Goal: Task Accomplishment & Management: Use online tool/utility

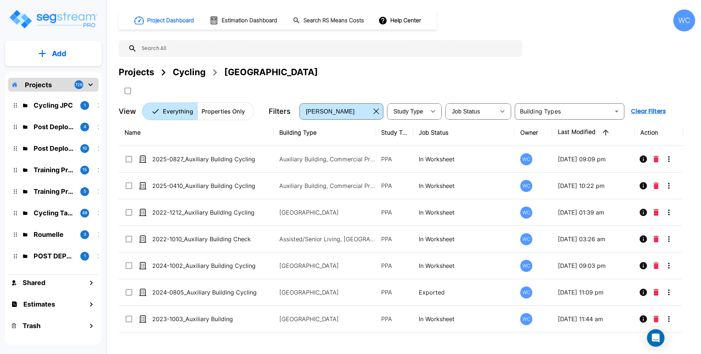
click at [592, 67] on div "Projects Cycling Auxiliary Building" at bounding box center [407, 72] width 577 height 13
click at [137, 70] on div "Projects" at bounding box center [136, 72] width 35 height 13
click at [182, 71] on div "Cycling" at bounding box center [189, 72] width 33 height 13
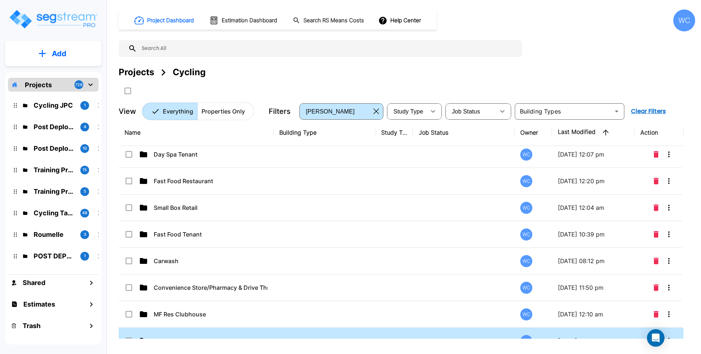
scroll to position [137, 0]
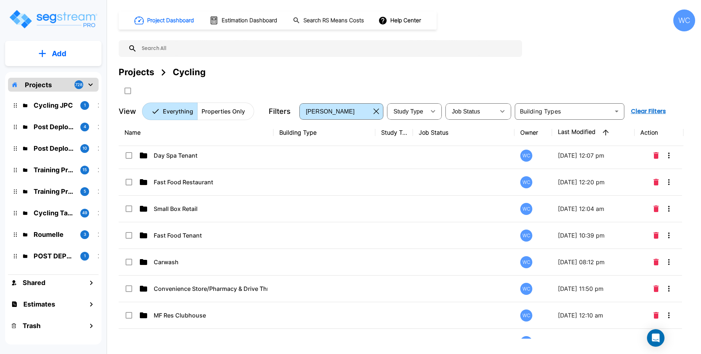
click at [139, 73] on div "Projects" at bounding box center [136, 72] width 35 height 13
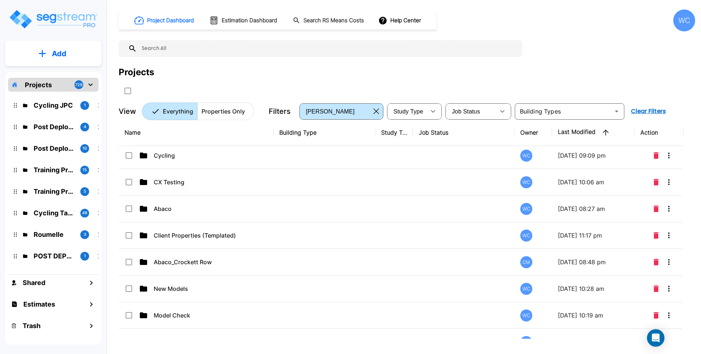
scroll to position [0, 0]
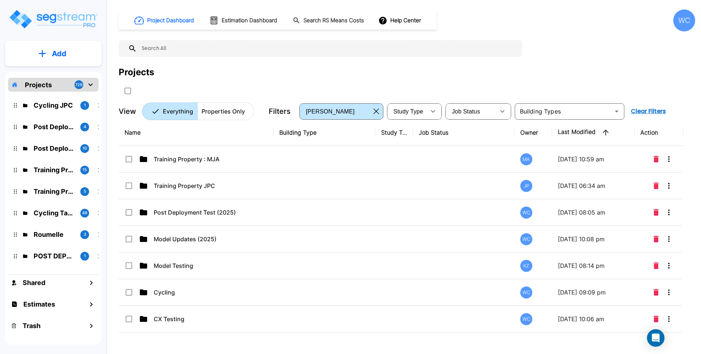
click at [482, 63] on div "Project Dashboard Estimation Dashboard Search RS Means Costs Help Center WC Pro…" at bounding box center [407, 64] width 577 height 111
click at [593, 20] on div "Project Dashboard Estimation Dashboard Search RS Means Costs Help Center WC" at bounding box center [407, 20] width 577 height 22
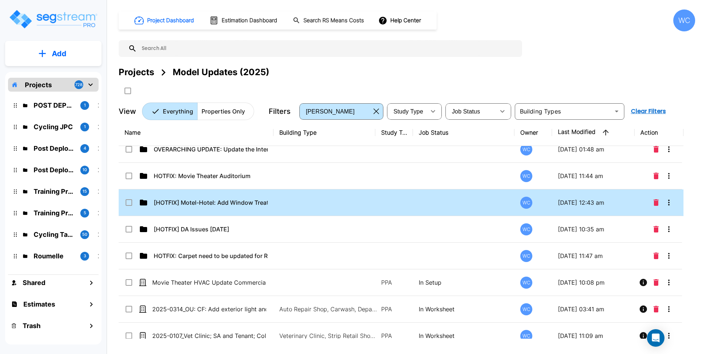
scroll to position [127, 0]
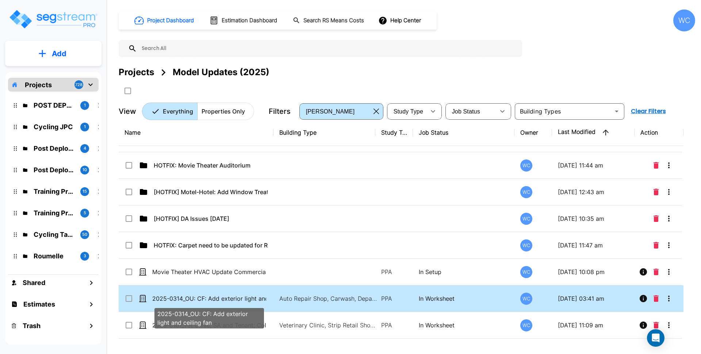
click at [225, 301] on p "2025-0314_OU: CF: Add exterior light and ceiling fan" at bounding box center [209, 298] width 114 height 9
checkbox input "true"
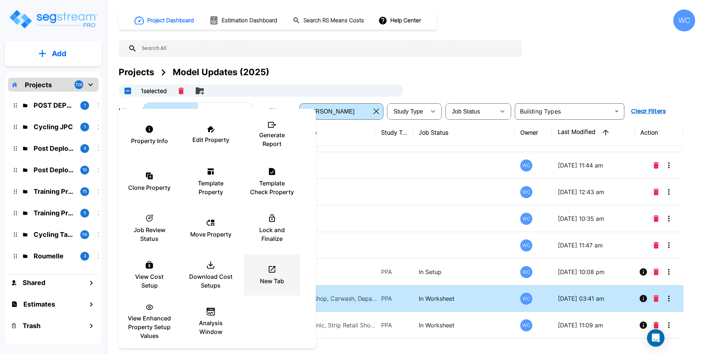
click at [273, 277] on p "New Tab" at bounding box center [272, 281] width 24 height 9
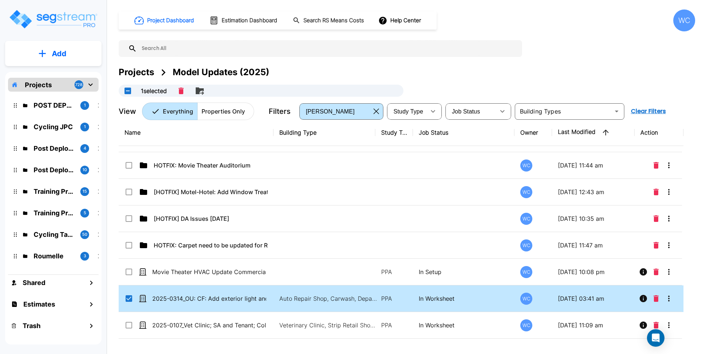
click at [133, 72] on div "Projects" at bounding box center [136, 72] width 35 height 13
click at [472, 68] on div "Projects Model Updates (2025)" at bounding box center [407, 72] width 577 height 13
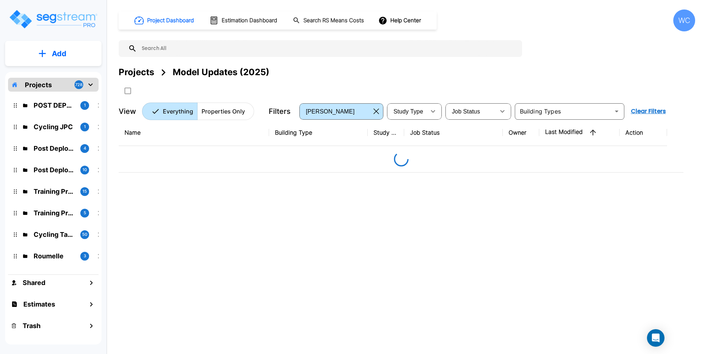
scroll to position [0, 0]
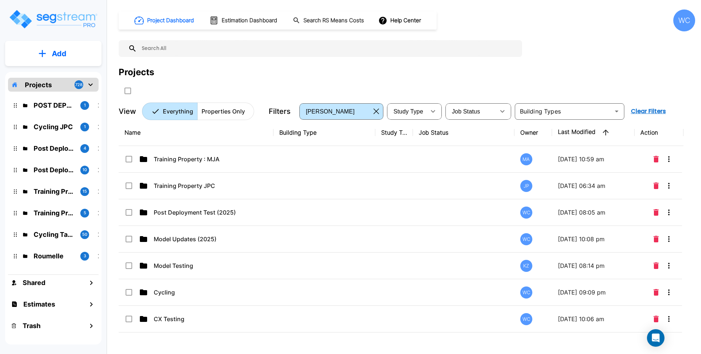
click at [551, 49] on div "Project Dashboard Estimation Dashboard Search RS Means Costs Help Center WC Pro…" at bounding box center [407, 64] width 577 height 111
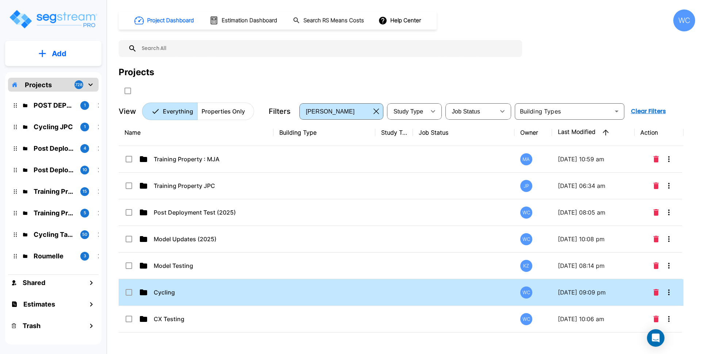
click at [172, 292] on p "Cycling" at bounding box center [211, 292] width 114 height 9
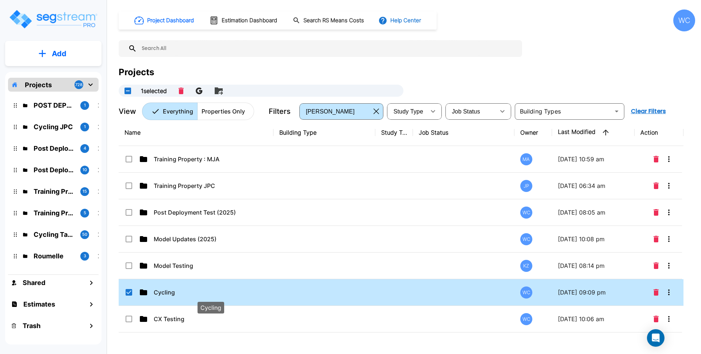
checkbox input "true"
click at [223, 288] on p "Cycling" at bounding box center [211, 292] width 114 height 9
click at [223, 288] on div "Name Building Type Study Type Job Status Owner Last Modified Action Training Pr…" at bounding box center [401, 228] width 565 height 219
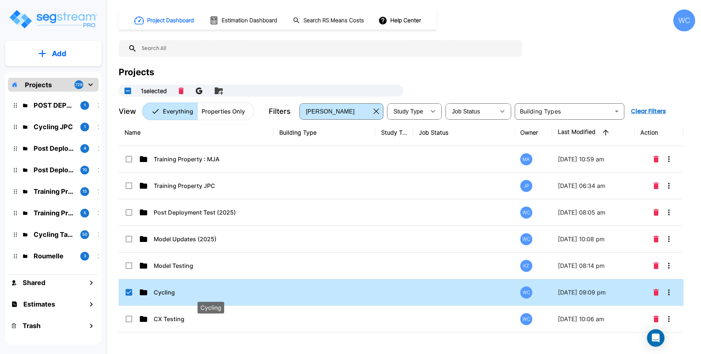
click at [223, 288] on div "Name Building Type Study Type Job Status Owner Last Modified Action Training Pr…" at bounding box center [401, 228] width 565 height 219
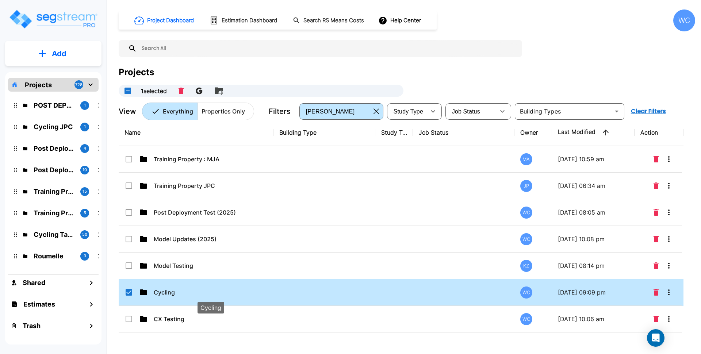
click at [547, 71] on div "Projects" at bounding box center [407, 72] width 577 height 13
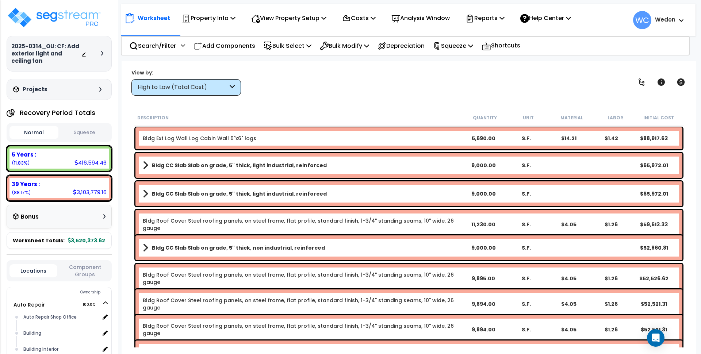
scroll to position [228, 0]
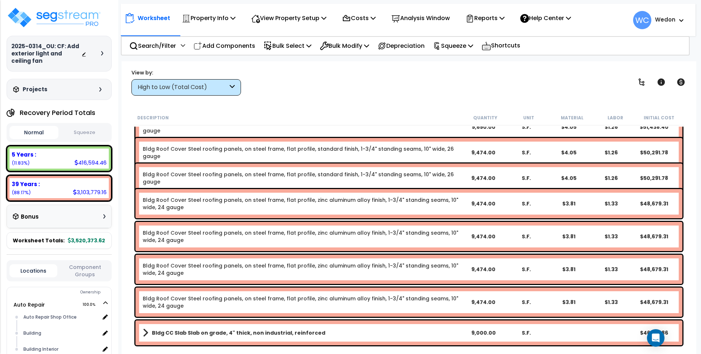
click at [302, 152] on link "Bldg Roof Cover Steel roofing panels, on steel frame, flat profile, standard fi…" at bounding box center [303, 152] width 320 height 15
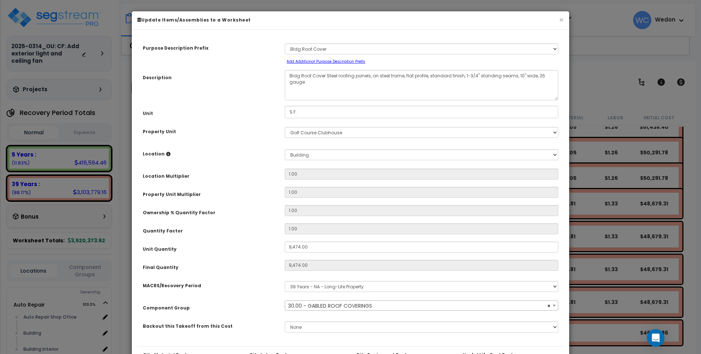
select select "10899"
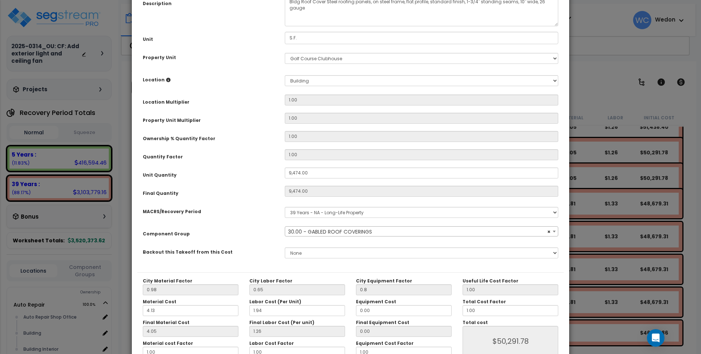
scroll to position [118, 0]
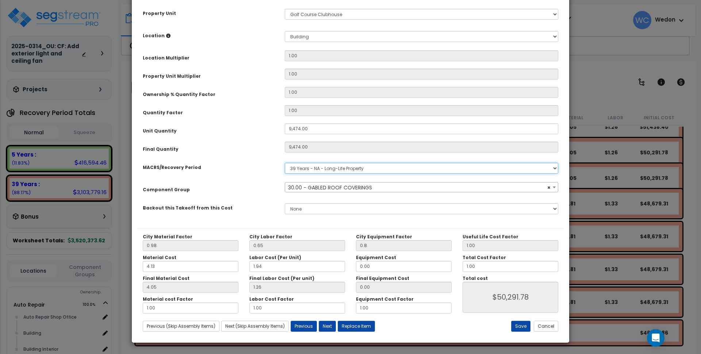
click at [429, 168] on select "Select MACRS/Recovery Period 5 Years - 57.0 - Distributive Trades & Services 5 …" at bounding box center [422, 168] width 274 height 11
click at [220, 125] on div "Unit Quantity" at bounding box center [208, 129] width 142 height 13
click at [373, 167] on select "Select MACRS/Recovery Period 5 Years - 57.0 - Distributive Trades & Services 5 …" at bounding box center [422, 168] width 274 height 11
click at [172, 186] on label "Component Group" at bounding box center [166, 189] width 47 height 7
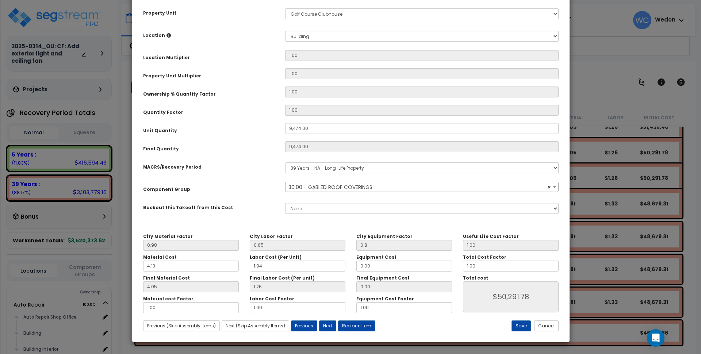
click at [608, 45] on div "× Update Items/Assemblies to a Worksheet Purpose Description Prefix Select A Ne…" at bounding box center [350, 177] width 701 height 354
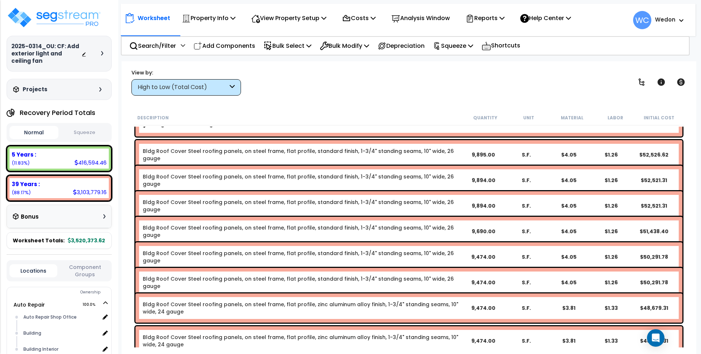
scroll to position [91, 0]
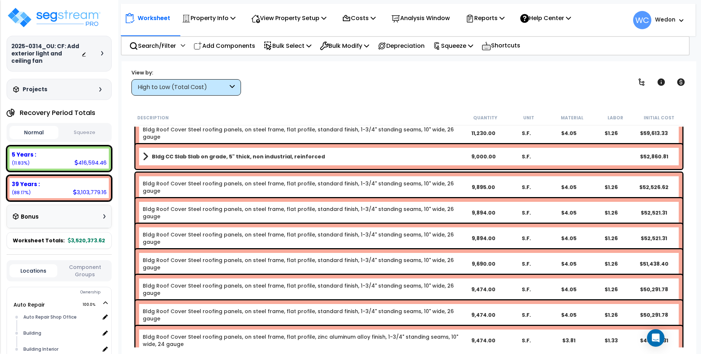
click at [221, 185] on link "Bldg Roof Cover Steel roofing panels, on steel frame, flat profile, standard fi…" at bounding box center [303, 187] width 320 height 15
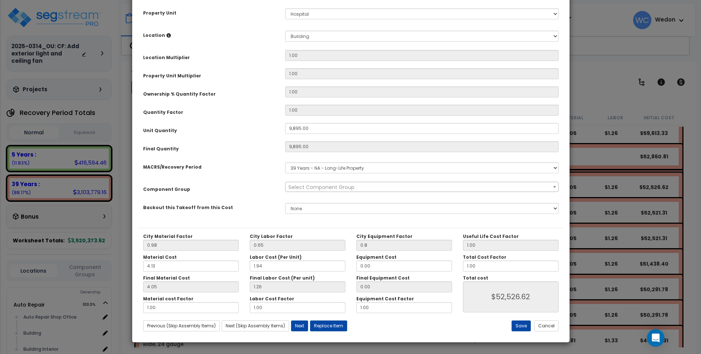
scroll to position [0, 0]
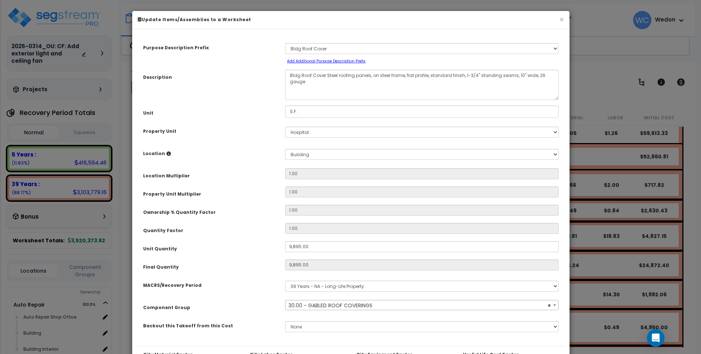
select select "10899"
click at [562, 21] on button "×" at bounding box center [561, 20] width 5 height 8
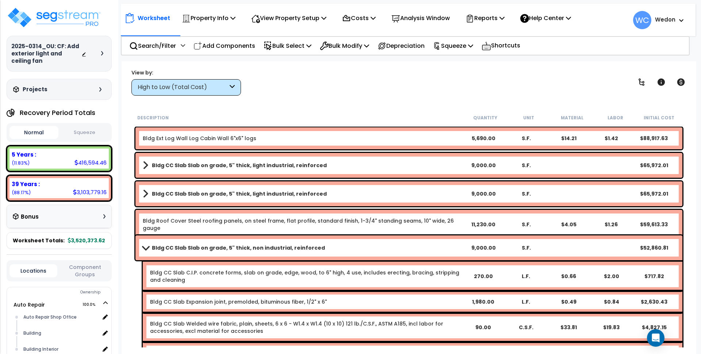
click at [179, 87] on div "High to Low (Total Cost)" at bounding box center [183, 87] width 90 height 8
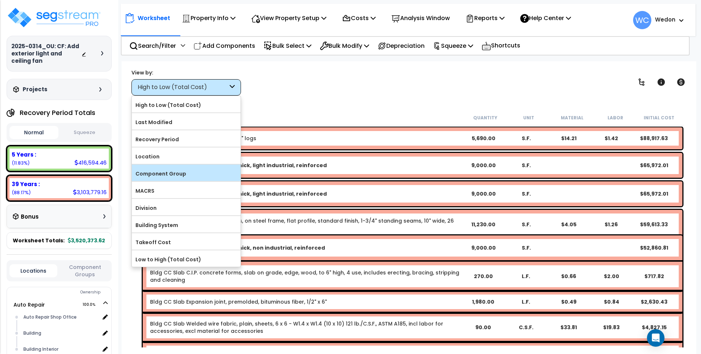
click at [167, 176] on label "Component Group" at bounding box center [186, 173] width 109 height 11
click at [0, 0] on input "Component Group" at bounding box center [0, 0] width 0 height 0
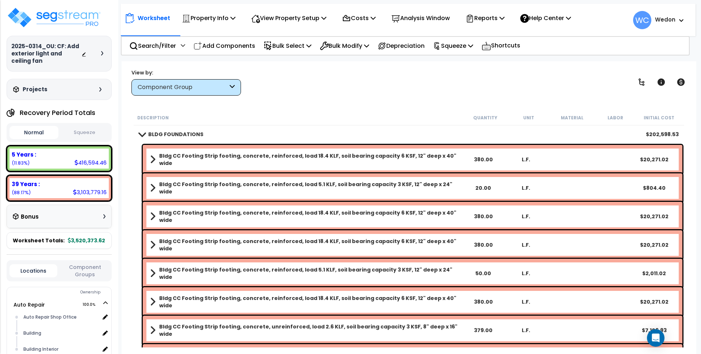
click at [167, 139] on link "BLDG FOUNDATIONS" at bounding box center [171, 134] width 64 height 10
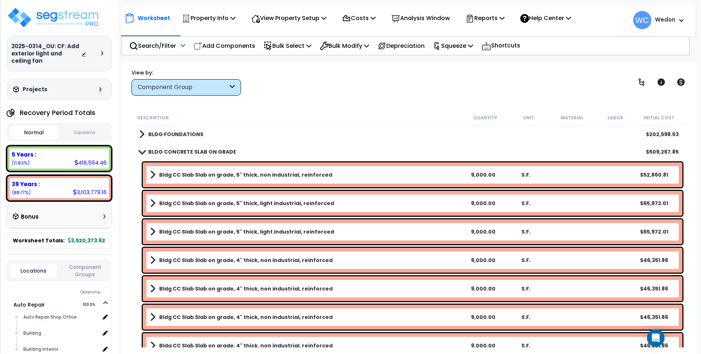
click at [169, 150] on b "BLDG CONCRETE SLAB ON GRADE" at bounding box center [192, 151] width 88 height 7
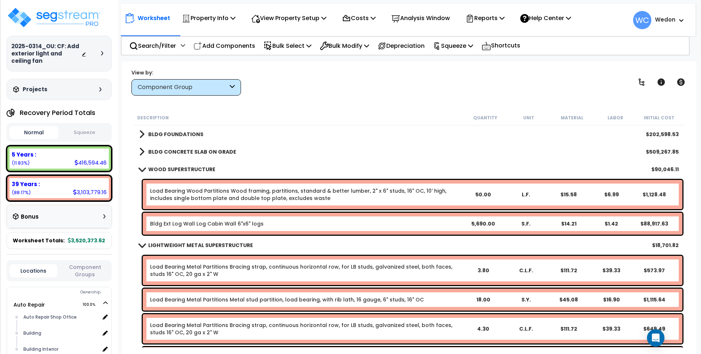
click at [174, 167] on b "WOOD SUPERSTRUCTURE" at bounding box center [181, 169] width 67 height 7
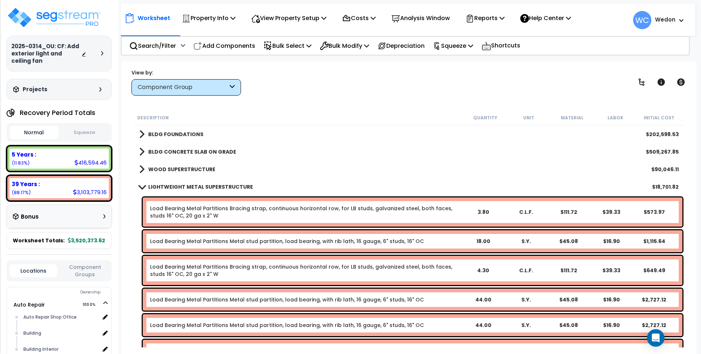
click at [167, 188] on b "LIGHTWEIGHT METAL SUPERSTRUCTURE" at bounding box center [200, 186] width 105 height 7
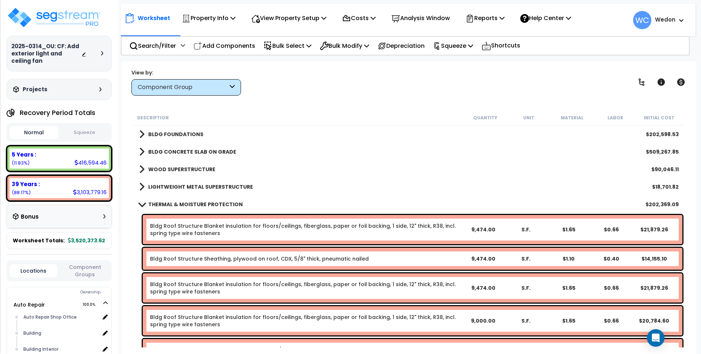
click at [169, 203] on b "THERMAL & MOISTURE PROTECTION" at bounding box center [195, 204] width 95 height 7
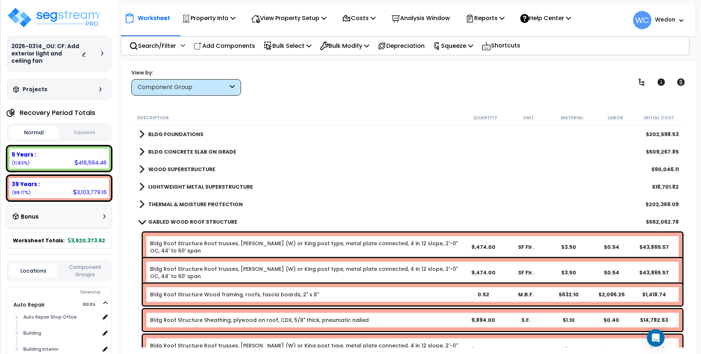
click at [171, 223] on b "GABLED WOOD ROOF STRUCTURE" at bounding box center [192, 221] width 89 height 7
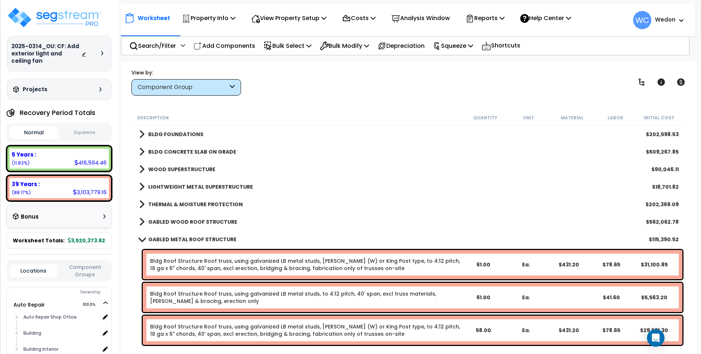
click at [173, 237] on link "GABLED METAL ROOF STRUCTURE" at bounding box center [188, 239] width 98 height 10
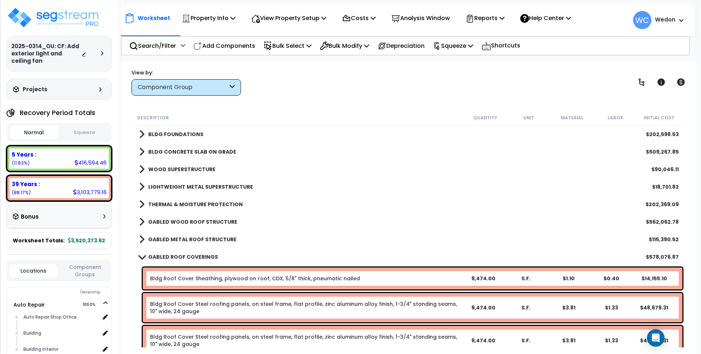
click at [207, 261] on link "GABLED ROOF COVERINGS" at bounding box center [178, 257] width 79 height 10
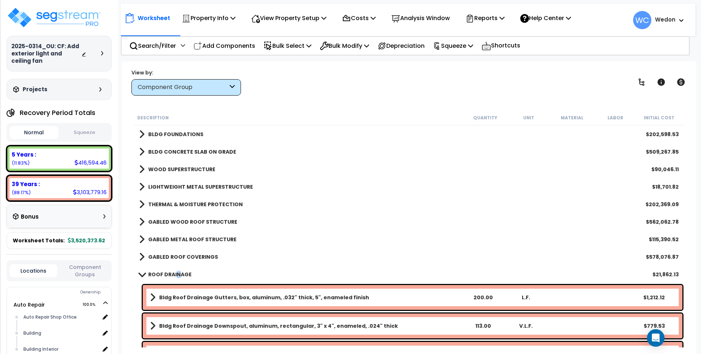
click at [177, 268] on div "ROOF DRAINAGE $21,862.13" at bounding box center [408, 275] width 547 height 18
drag, startPoint x: 165, startPoint y: 274, endPoint x: 167, endPoint y: 280, distance: 6.7
click at [165, 274] on b "ROOF DRAINAGE" at bounding box center [169, 274] width 43 height 7
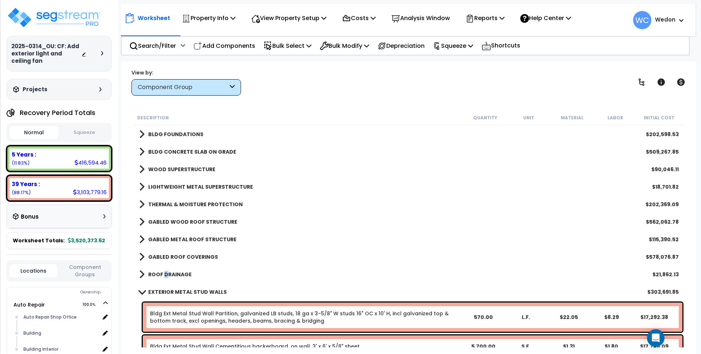
click at [163, 291] on b "EXTERIOR METAL STUD WALLS" at bounding box center [187, 291] width 79 height 7
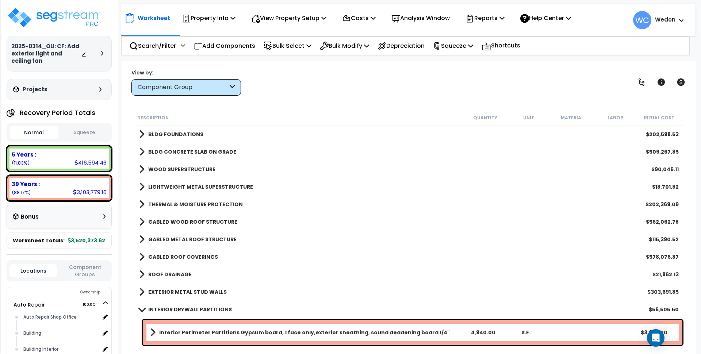
drag, startPoint x: 164, startPoint y: 306, endPoint x: 169, endPoint y: 306, distance: 4.8
click at [164, 306] on b "INTERIOR DRYWALL PARTITIONS" at bounding box center [190, 309] width 84 height 7
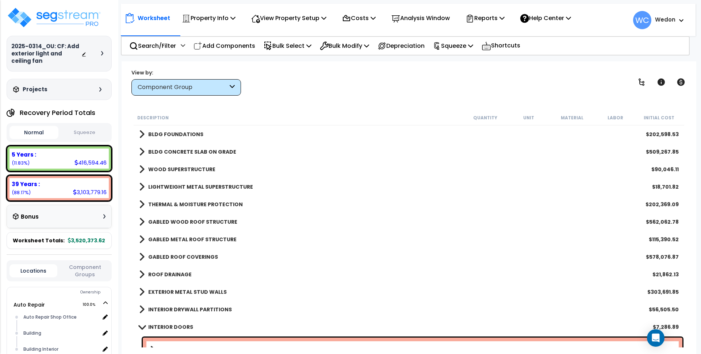
scroll to position [91, 0]
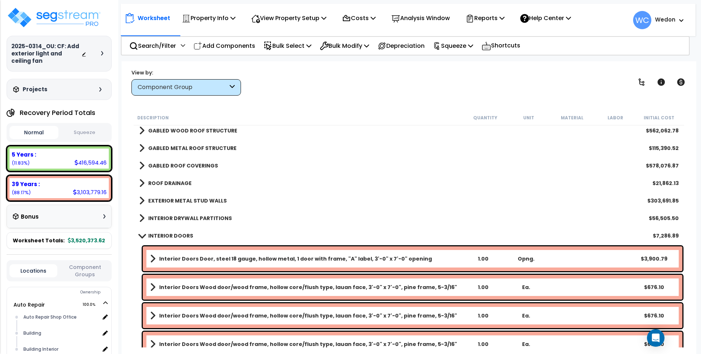
click at [165, 238] on b "INTERIOR DOORS" at bounding box center [170, 235] width 45 height 7
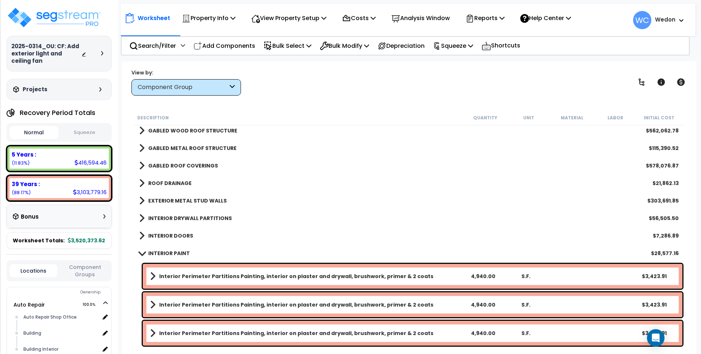
click at [166, 253] on b "INTERIOR PAINT" at bounding box center [169, 253] width 42 height 7
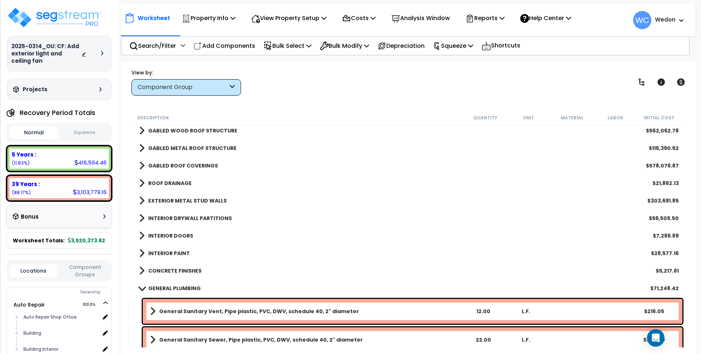
drag, startPoint x: 161, startPoint y: 288, endPoint x: 189, endPoint y: 277, distance: 30.1
click at [160, 288] on b "GENERAL PLUMBING" at bounding box center [174, 288] width 53 height 7
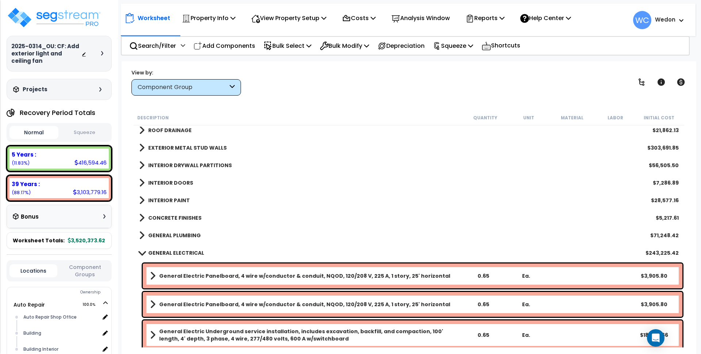
scroll to position [183, 0]
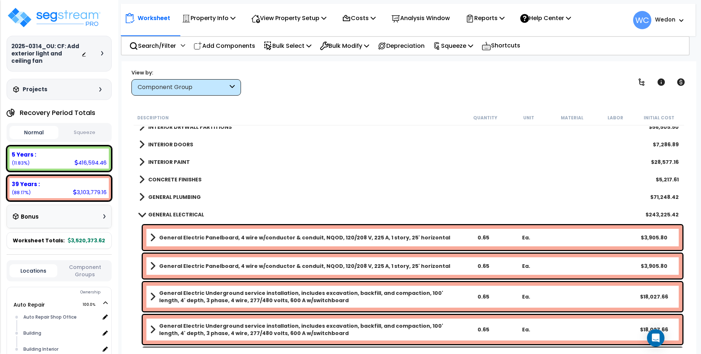
click at [179, 218] on b "GENERAL ELECTRICAL" at bounding box center [176, 214] width 56 height 7
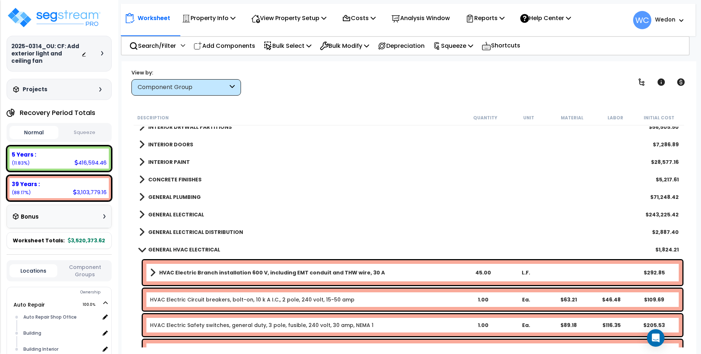
click at [160, 247] on b "GENERAL HVAC ELECTRICAL" at bounding box center [184, 249] width 72 height 7
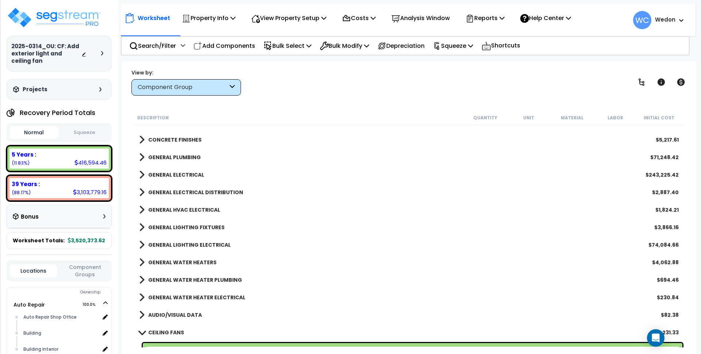
scroll to position [274, 0]
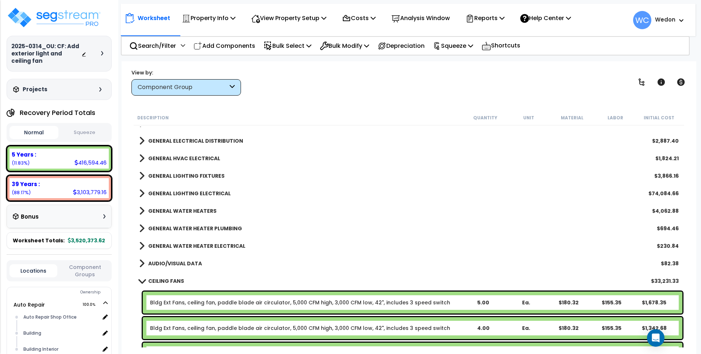
drag, startPoint x: 163, startPoint y: 280, endPoint x: 181, endPoint y: 272, distance: 20.3
click at [165, 279] on b "CEILING FANS" at bounding box center [166, 281] width 36 height 7
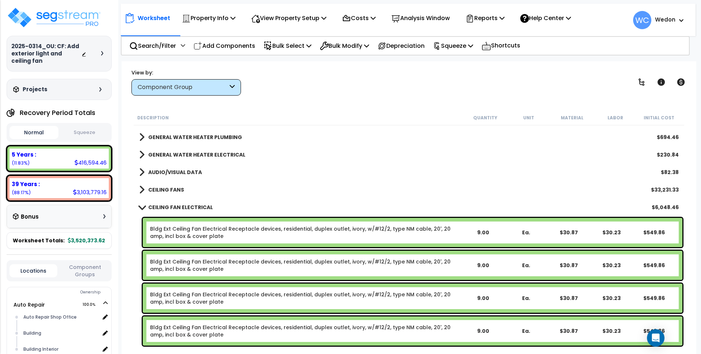
drag, startPoint x: 171, startPoint y: 204, endPoint x: 176, endPoint y: 203, distance: 5.2
click at [172, 204] on b "CEILING FAN ELECTRICAL" at bounding box center [180, 207] width 65 height 7
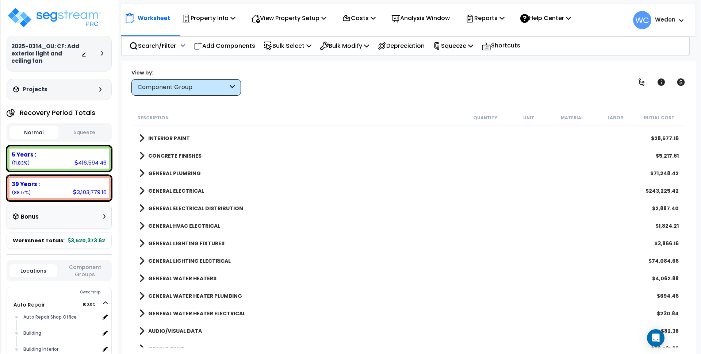
scroll to position [321, 0]
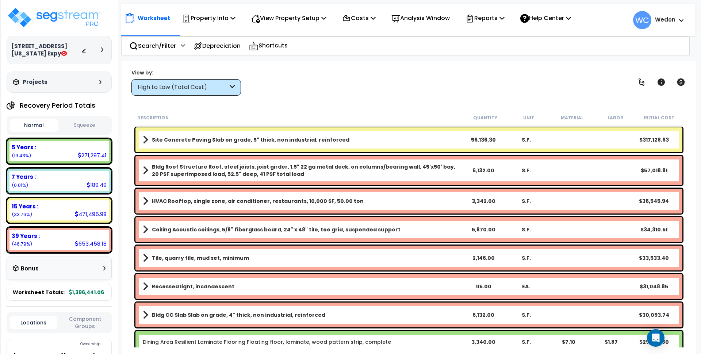
click at [202, 89] on div "High to Low (Total Cost)" at bounding box center [183, 87] width 90 height 8
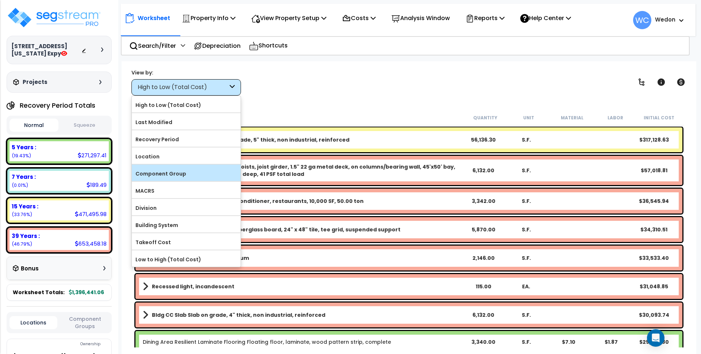
click at [177, 176] on label "Component Group" at bounding box center [186, 173] width 109 height 11
click at [0, 0] on input "Component Group" at bounding box center [0, 0] width 0 height 0
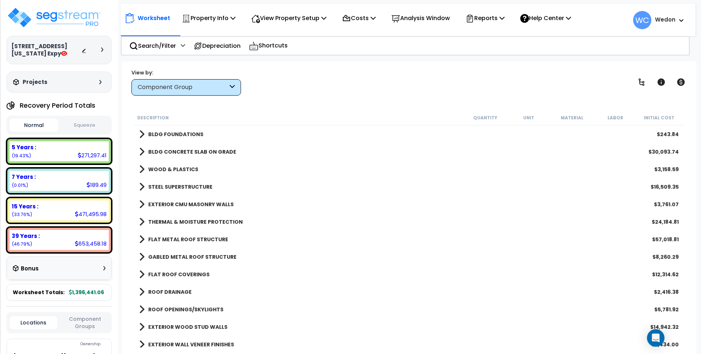
click at [148, 135] on link "BLDG FOUNDATIONS" at bounding box center [171, 134] width 64 height 10
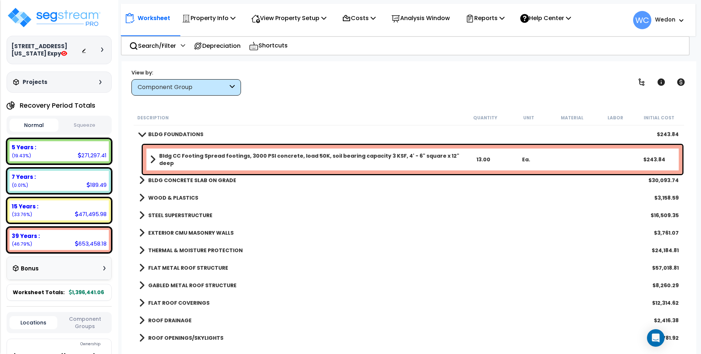
click at [173, 132] on b "BLDG FOUNDATIONS" at bounding box center [175, 134] width 55 height 7
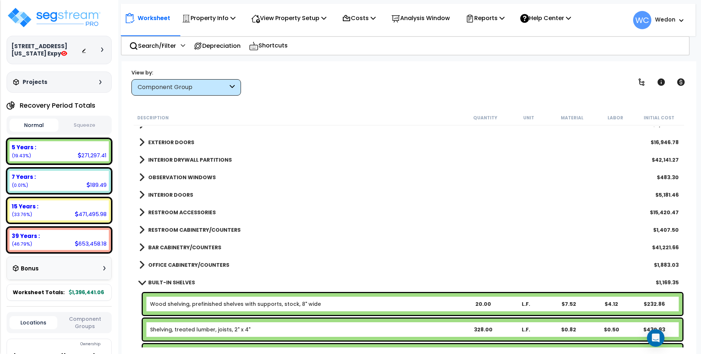
scroll to position [365, 0]
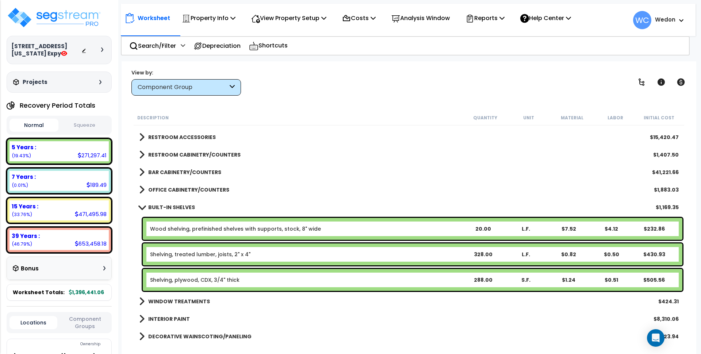
click at [181, 206] on b "BUILT-IN SHELVES" at bounding box center [171, 207] width 47 height 7
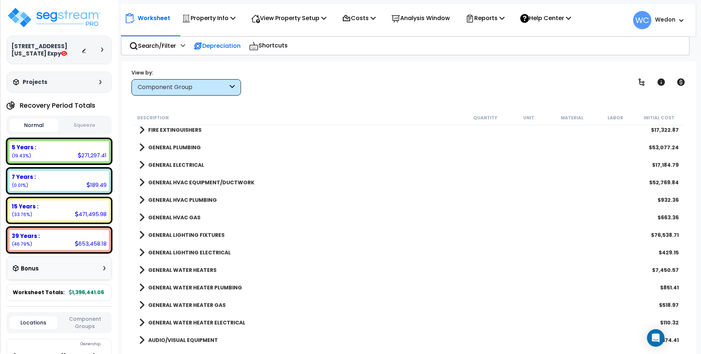
scroll to position [639, 0]
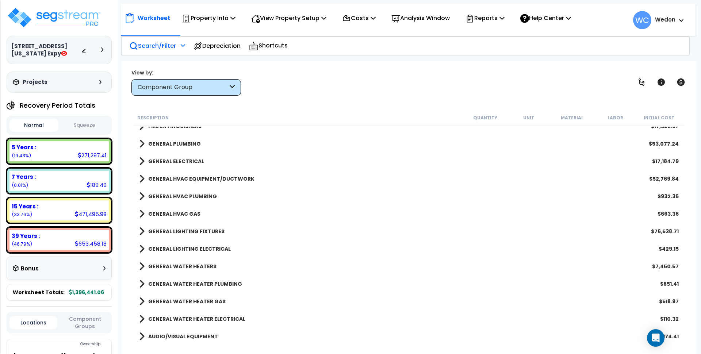
click at [145, 47] on p "Search/Filter" at bounding box center [152, 46] width 47 height 10
click at [168, 49] on p "Search/Filter" at bounding box center [152, 46] width 47 height 10
click at [144, 45] on p "Search/Filter" at bounding box center [152, 46] width 47 height 10
click at [144, 43] on p "Search/Filter" at bounding box center [152, 46] width 47 height 10
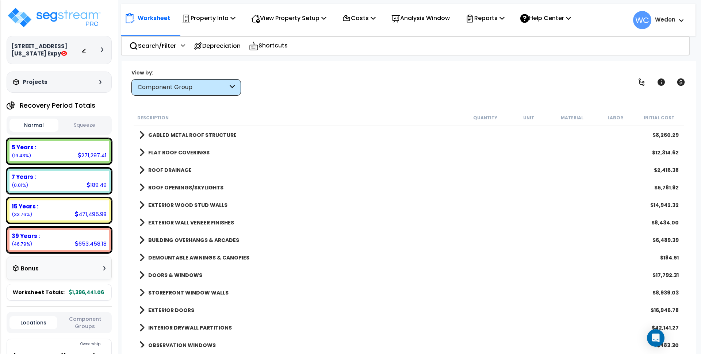
scroll to position [137, 0]
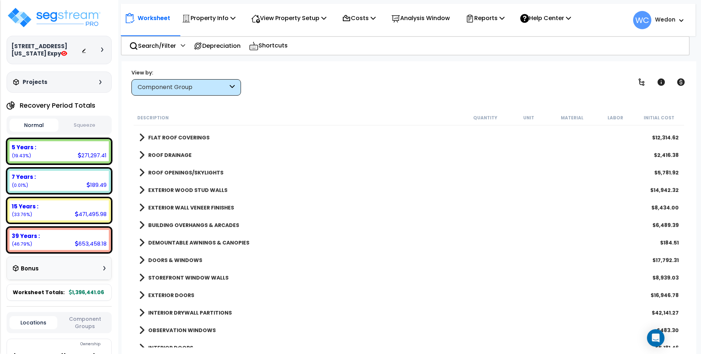
click at [203, 238] on link "DEMOUNTABLE AWNINGS & CANOPIES" at bounding box center [194, 243] width 110 height 10
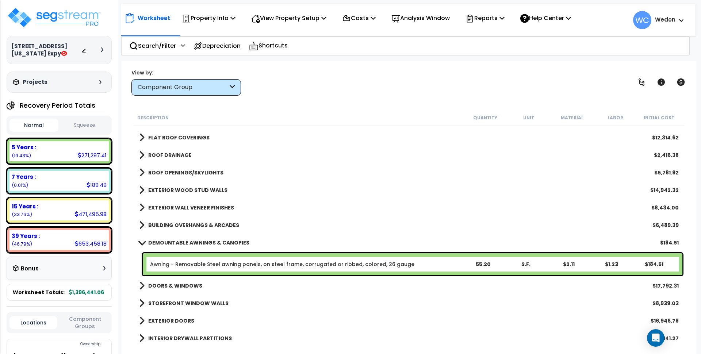
click at [227, 266] on link "Awning - Removable Steel awning panels, on steel frame, corrugated or ribbed, c…" at bounding box center [282, 264] width 264 height 7
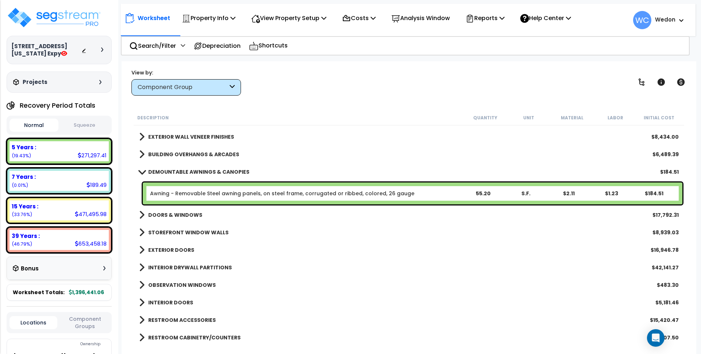
scroll to position [183, 0]
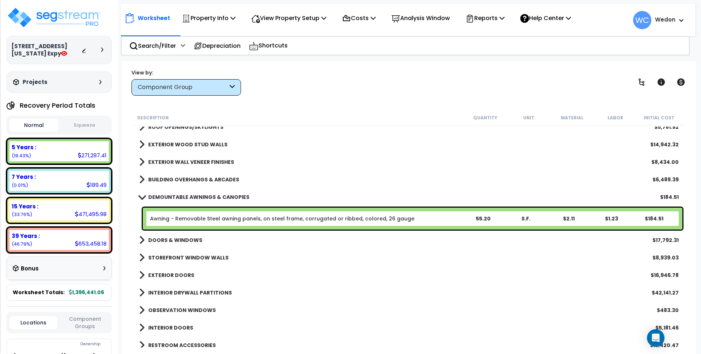
click at [212, 220] on link "Awning - Removable Steel awning panels, on steel frame, corrugated or ribbed, c…" at bounding box center [282, 218] width 264 height 7
click at [298, 220] on link "Awning - Removable Steel awning panels, on steel frame, corrugated or ribbed, c…" at bounding box center [282, 218] width 264 height 7
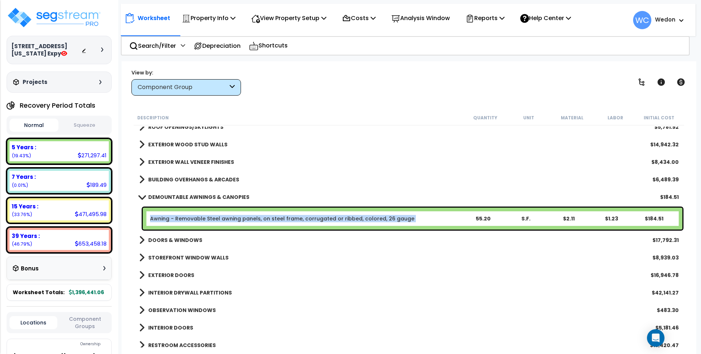
click at [298, 220] on link "Awning - Removable Steel awning panels, on steel frame, corrugated or ribbed, c…" at bounding box center [282, 218] width 264 height 7
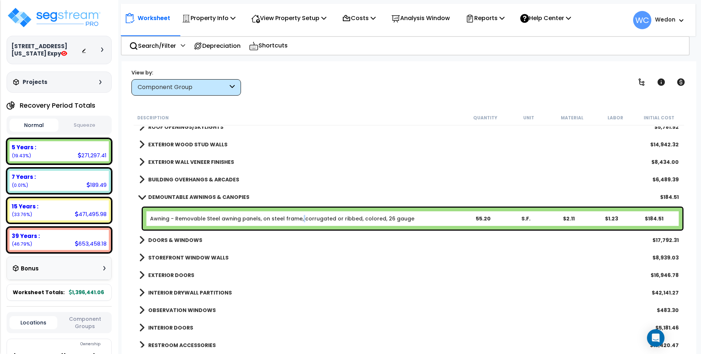
click at [298, 220] on link "Awning - Removable Steel awning panels, on steel frame, corrugated or ribbed, c…" at bounding box center [282, 218] width 264 height 7
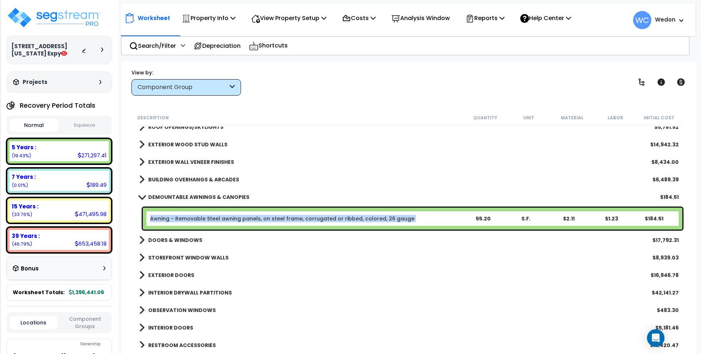
click at [298, 220] on link "Awning - Removable Steel awning panels, on steel frame, corrugated or ribbed, c…" at bounding box center [282, 218] width 264 height 7
click at [419, 219] on b "Awning - Removable Steel awning panels, on steel frame, corrugated or ribbed, c…" at bounding box center [305, 218] width 311 height 7
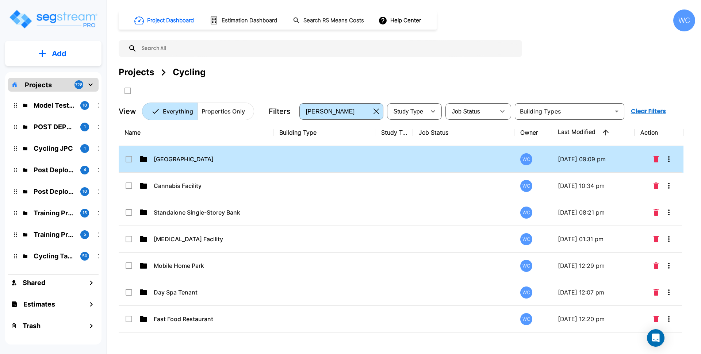
click at [183, 159] on p "Auxiliary Building" at bounding box center [211, 159] width 114 height 9
